Goal: Task Accomplishment & Management: Use online tool/utility

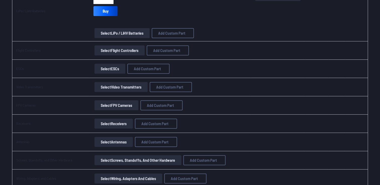
scroll to position [278, 0]
click at [123, 139] on button "Select Antennas" at bounding box center [113, 142] width 38 height 10
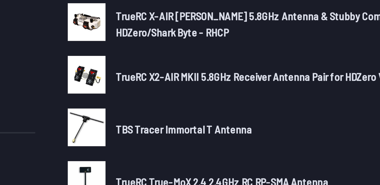
scroll to position [61, 0]
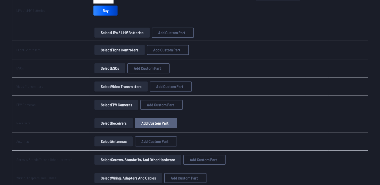
scroll to position [293, 0]
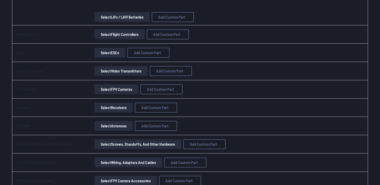
click at [115, 105] on button "Select Receivers" at bounding box center [113, 108] width 38 height 10
